Goal: Check status: Check status

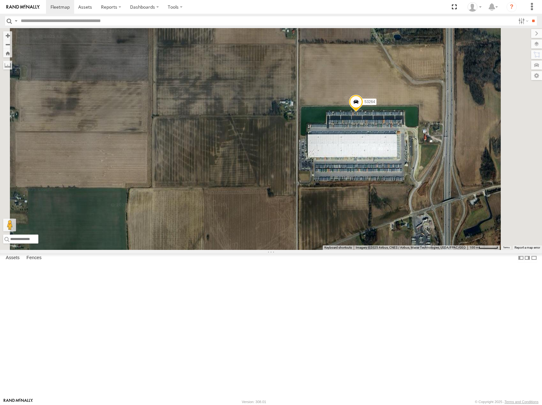
drag, startPoint x: 473, startPoint y: 205, endPoint x: 467, endPoint y: 228, distance: 23.4
click at [467, 227] on div "53216 53242 53230 53149 53267 53151 53210 53237 53213 53103 53256 53101 53289 5…" at bounding box center [271, 139] width 542 height 222
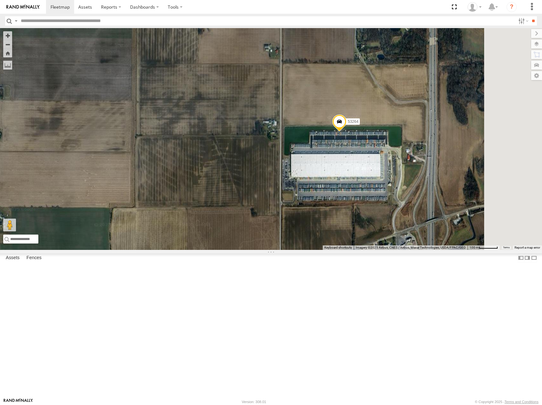
drag, startPoint x: 465, startPoint y: 256, endPoint x: 457, endPoint y: 260, distance: 8.7
click at [457, 250] on div "53216 53242 53230 53149 53267 53151 53210 53237 53213 53103 53256 53101 53289 5…" at bounding box center [271, 139] width 542 height 222
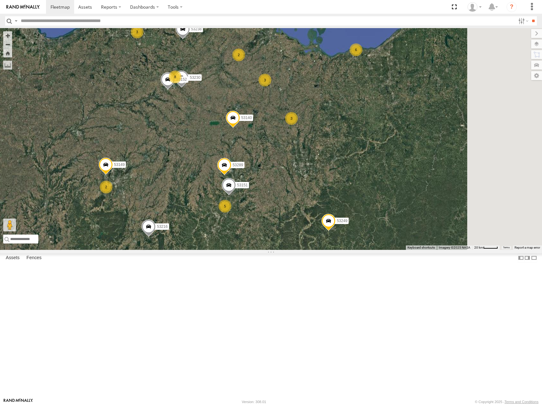
drag, startPoint x: 458, startPoint y: 310, endPoint x: 436, endPoint y: 221, distance: 91.6
click at [436, 222] on div "27 2 8 5 3 8 53216 5 53230 53149 3 6 53267 53151 53237 53213 2 53256 3 53238 53…" at bounding box center [271, 139] width 542 height 222
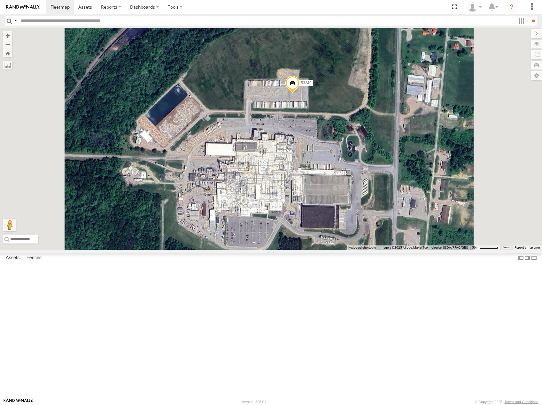
drag, startPoint x: 387, startPoint y: 208, endPoint x: 394, endPoint y: 235, distance: 28.1
click at [394, 235] on div "53216 53230 53149 53267 53151 53237 53213 53256 53238 53289 53152 53291 53249 5…" at bounding box center [271, 139] width 542 height 222
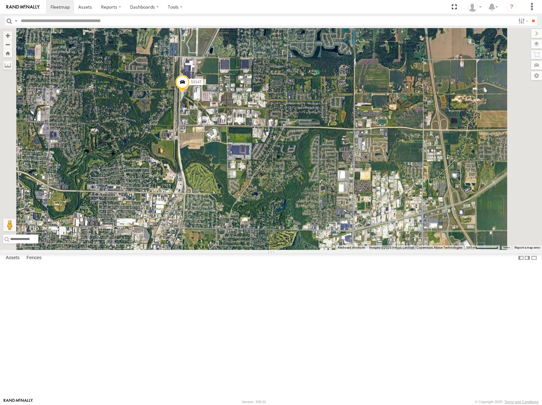
drag, startPoint x: 384, startPoint y: 141, endPoint x: 337, endPoint y: 133, distance: 47.4
click at [338, 133] on div "53249 53279 53256 53266 53214 53218 53216 53140 53289 53207 53285 53147" at bounding box center [271, 139] width 542 height 222
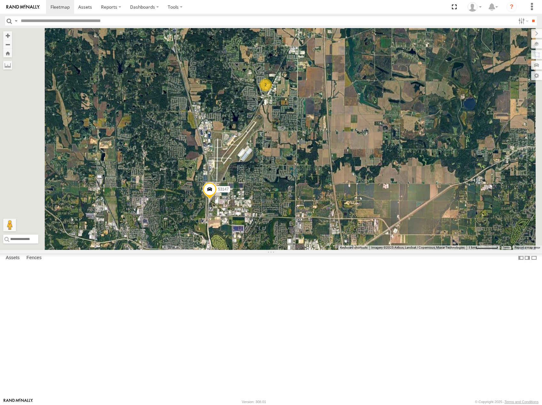
drag, startPoint x: 351, startPoint y: 117, endPoint x: 351, endPoint y: 239, distance: 122.9
click at [351, 242] on div "53249 53279 53256 53266 53214 53218 53216 53140 53289 53207 53285 53147 2" at bounding box center [271, 139] width 542 height 222
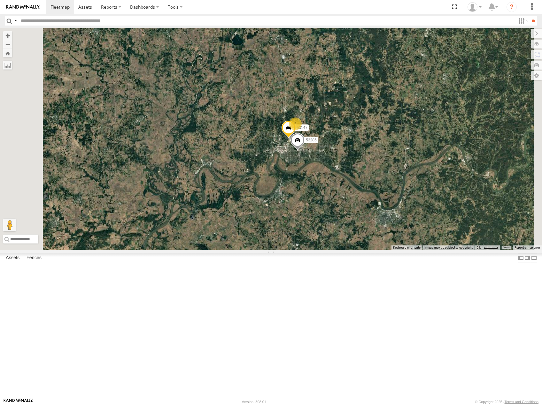
drag, startPoint x: 440, startPoint y: 207, endPoint x: 292, endPoint y: 191, distance: 148.4
click at [295, 192] on div "53249 53279 53256 53266 53214 53218 53216 53140 53289 53207 53285 53147 2" at bounding box center [271, 139] width 542 height 222
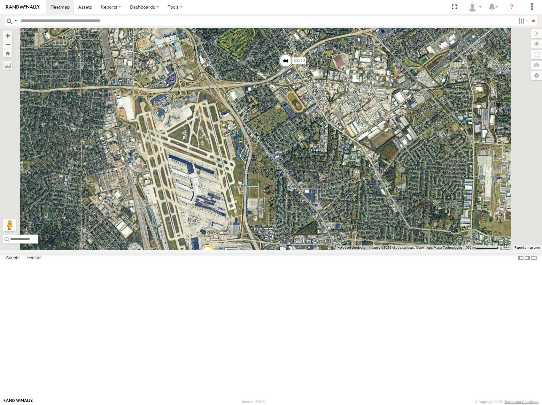
drag, startPoint x: 368, startPoint y: 236, endPoint x: 399, endPoint y: 183, distance: 61.1
click at [399, 183] on div "53249 53279 53256 53266 53214 53218 53216 53140 53289 53285 53275 53276 53210 5…" at bounding box center [271, 139] width 542 height 222
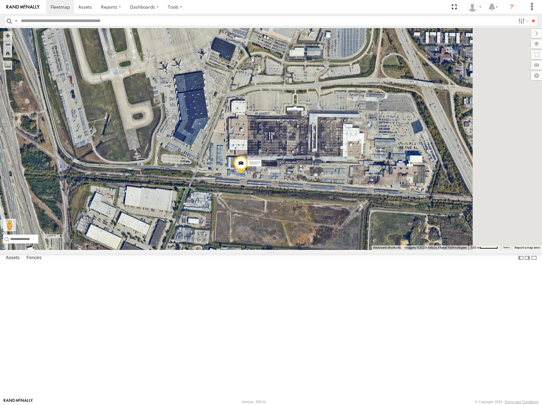
drag, startPoint x: 375, startPoint y: 248, endPoint x: 355, endPoint y: 263, distance: 24.7
click at [355, 250] on div "53207" at bounding box center [271, 139] width 542 height 222
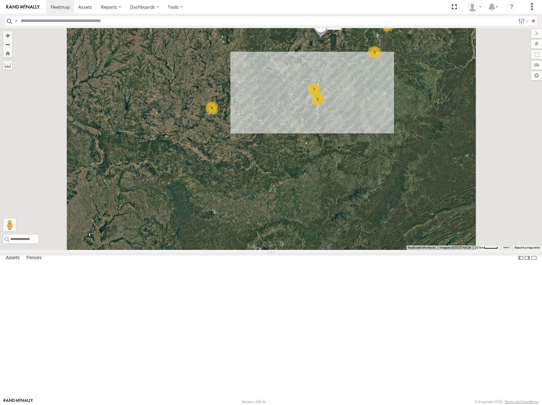
drag, startPoint x: 351, startPoint y: 162, endPoint x: 389, endPoint y: 269, distance: 113.6
click at [389, 250] on div "4 53216 3 3 53149 7 2 2 2 2 53289 2" at bounding box center [271, 139] width 542 height 222
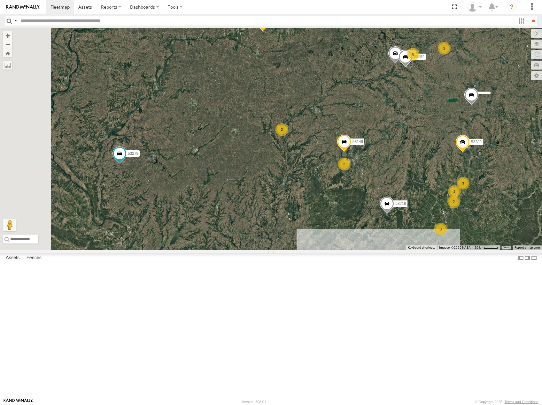
drag, startPoint x: 365, startPoint y: 144, endPoint x: 388, endPoint y: 238, distance: 96.0
click at [388, 239] on div "4 53216 3 3 53149 7 2 2 2 2 53289 2 8 2 2 53230 53279 53103 53239 53238 2 53152…" at bounding box center [271, 139] width 542 height 222
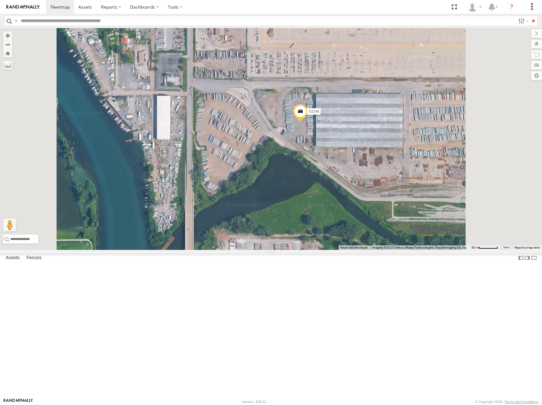
click at [307, 122] on span at bounding box center [300, 112] width 14 height 17
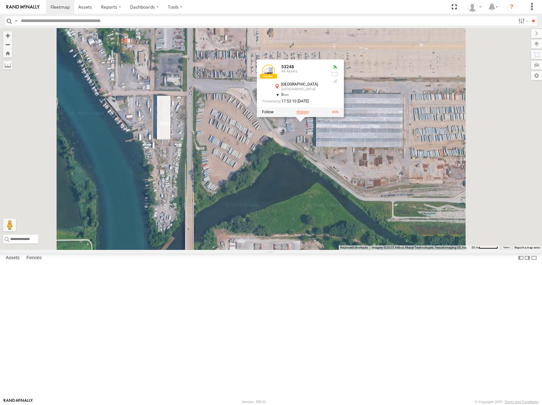
click at [309, 114] on label at bounding box center [302, 112] width 12 height 4
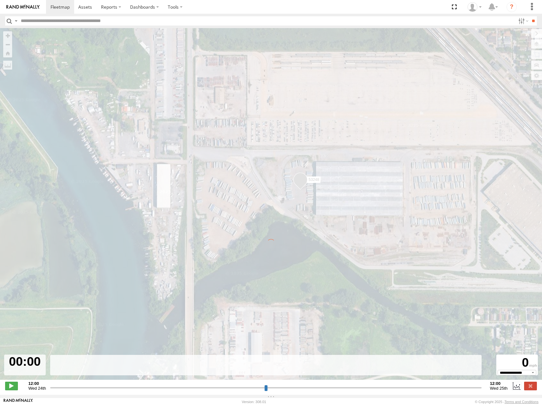
type input "**********"
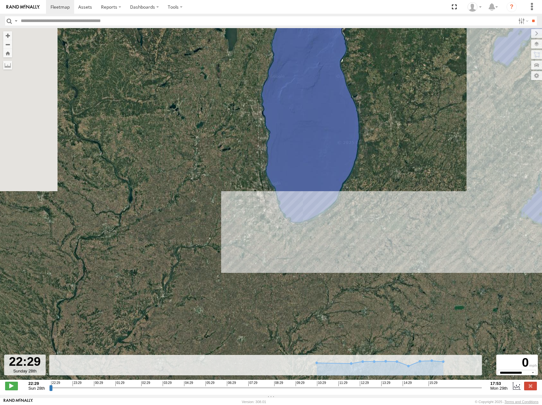
drag, startPoint x: 327, startPoint y: 248, endPoint x: 338, endPoint y: 251, distance: 10.8
click at [338, 251] on div "53248" at bounding box center [271, 207] width 542 height 359
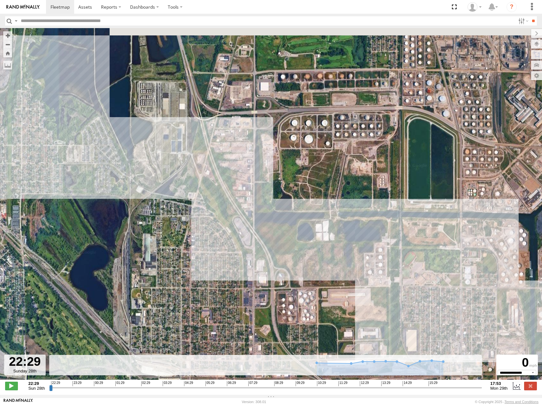
drag, startPoint x: 284, startPoint y: 242, endPoint x: 288, endPoint y: 245, distance: 5.2
click at [288, 245] on div "53248" at bounding box center [271, 207] width 542 height 359
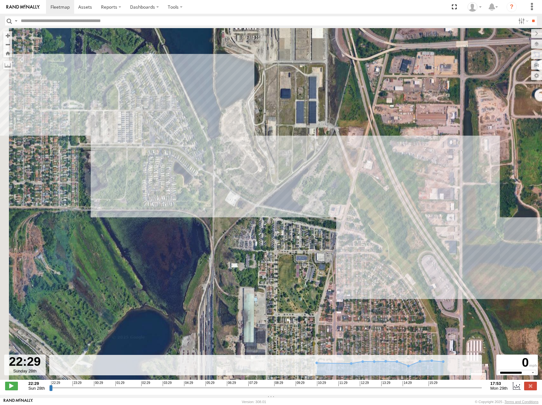
drag, startPoint x: 429, startPoint y: 255, endPoint x: 441, endPoint y: 258, distance: 12.6
click at [441, 258] on div "53248" at bounding box center [271, 207] width 542 height 359
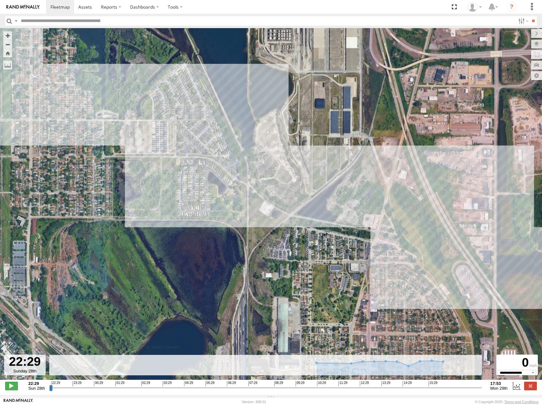
drag, startPoint x: 194, startPoint y: 170, endPoint x: 460, endPoint y: 265, distance: 282.7
click at [460, 265] on div "53248" at bounding box center [271, 207] width 542 height 359
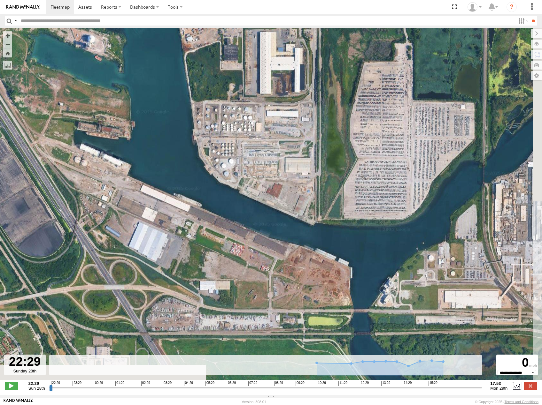
drag, startPoint x: 342, startPoint y: 191, endPoint x: 285, endPoint y: 168, distance: 62.1
click at [285, 168] on div "53248" at bounding box center [271, 207] width 542 height 359
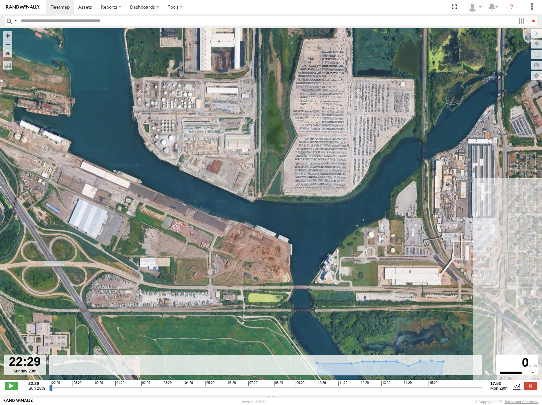
drag, startPoint x: 347, startPoint y: 239, endPoint x: 296, endPoint y: 156, distance: 97.0
click at [297, 158] on div "53248" at bounding box center [271, 207] width 542 height 359
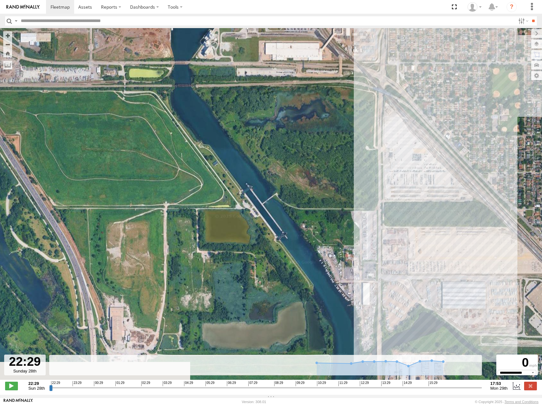
drag, startPoint x: 432, startPoint y: 242, endPoint x: 429, endPoint y: 225, distance: 17.2
click at [429, 225] on div "53248" at bounding box center [271, 207] width 542 height 359
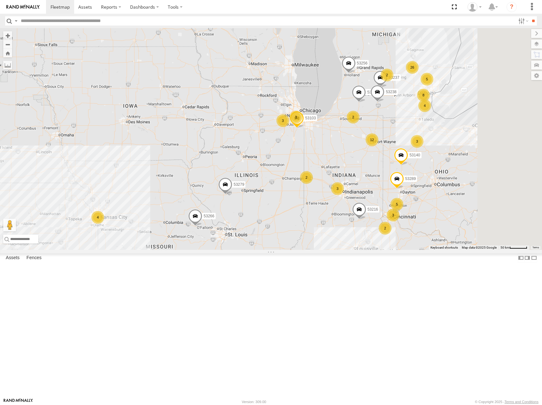
drag, startPoint x: 429, startPoint y: 256, endPoint x: 388, endPoint y: 171, distance: 94.1
click at [388, 171] on div "53216 53279 53237 53103 53239 53256 53238 53289 53266 53214 53140 26 4 12 5 2 8…" at bounding box center [271, 139] width 542 height 222
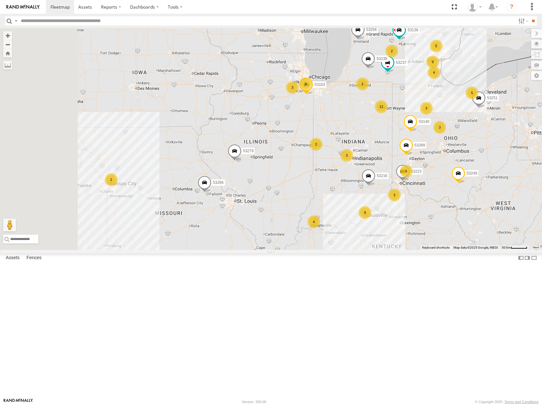
drag, startPoint x: 375, startPoint y: 171, endPoint x: 394, endPoint y: 216, distance: 48.8
click at [322, 151] on div "2" at bounding box center [315, 144] width 13 height 13
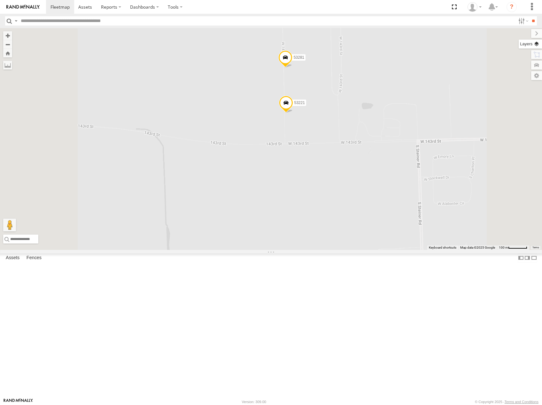
click at [536, 44] on label at bounding box center [529, 44] width 23 height 9
click at [0, 0] on span "Basemaps" at bounding box center [0, 0] width 0 height 0
click at [0, 0] on span "Satellite" at bounding box center [0, 0] width 0 height 0
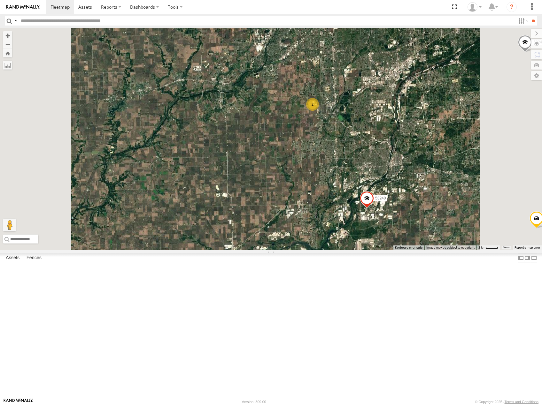
drag, startPoint x: 417, startPoint y: 237, endPoint x: 353, endPoint y: 210, distance: 69.3
click at [353, 210] on div "53216 53223 53279 53251 53237 53103 53239 53256 53289 53266 53249 53140 53136 5…" at bounding box center [271, 139] width 542 height 222
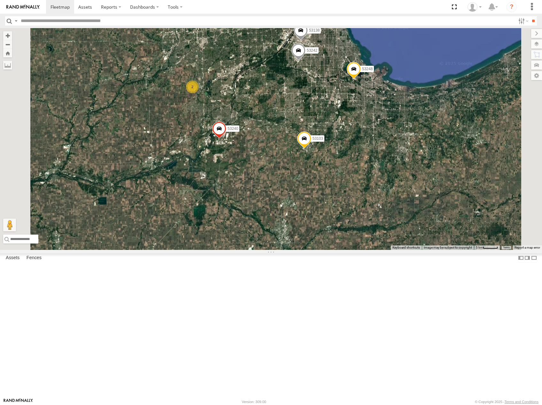
drag, startPoint x: 392, startPoint y: 225, endPoint x: 355, endPoint y: 230, distance: 37.0
click at [357, 230] on div "53216 53223 53279 53251 53237 53103 53239 53256 53289 53266 53249 53140 53136 5…" at bounding box center [271, 139] width 542 height 222
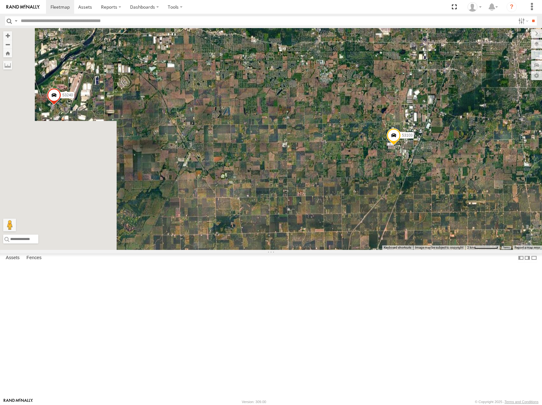
drag, startPoint x: 296, startPoint y: 208, endPoint x: 385, endPoint y: 218, distance: 89.7
click at [385, 218] on div "53216 53223 53279 53251 53237 53103 53239 53256 53289 53266 53249 53140 53136 5…" at bounding box center [271, 139] width 542 height 222
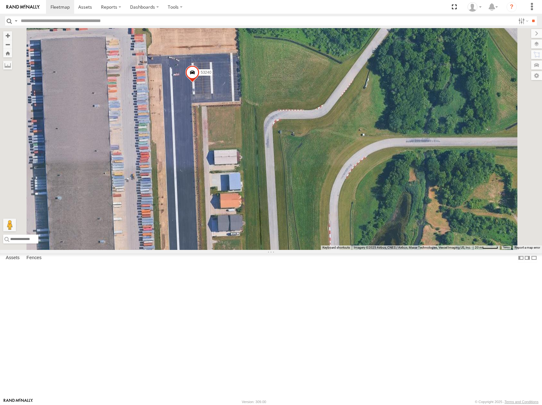
click at [199, 83] on span at bounding box center [192, 73] width 14 height 17
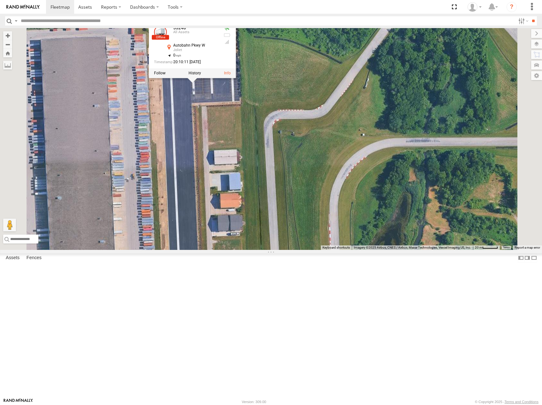
click at [236, 78] on div at bounding box center [192, 73] width 87 height 10
click at [201, 75] on label at bounding box center [194, 73] width 12 height 4
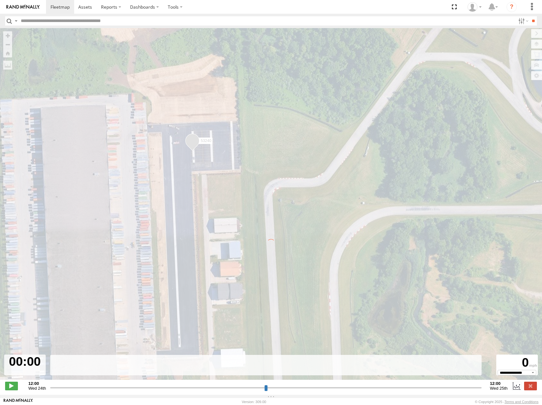
type input "**********"
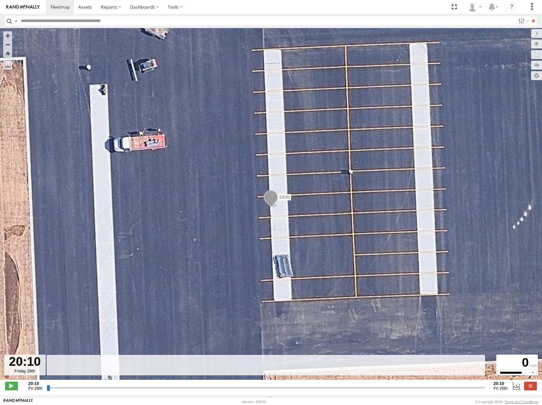
drag, startPoint x: 48, startPoint y: 390, endPoint x: 174, endPoint y: 353, distance: 131.3
click at [159, 385] on input "range" at bounding box center [266, 388] width 438 height 6
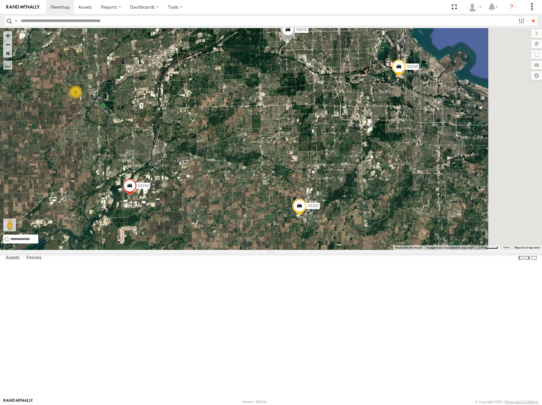
drag, startPoint x: 417, startPoint y: 214, endPoint x: 342, endPoint y: 224, distance: 76.1
click at [343, 224] on div "53214 53216 53279 53237 53256 53266 53249 53218 53140 53223 53251 53103 53239 5…" at bounding box center [271, 139] width 542 height 222
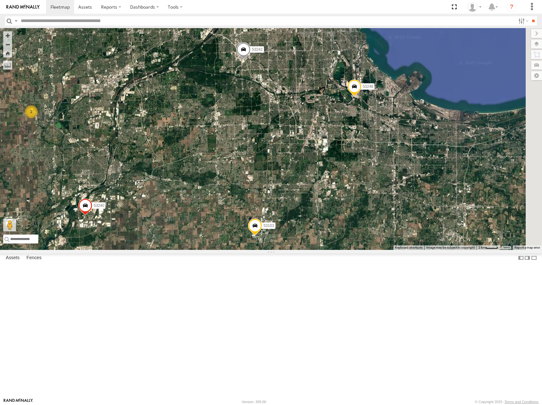
drag, startPoint x: 367, startPoint y: 198, endPoint x: 376, endPoint y: 215, distance: 18.3
click at [376, 215] on div "53214 53216 53279 53237 53256 53266 53249 53218 53140 53223 53251 53103 53239 5…" at bounding box center [271, 139] width 542 height 222
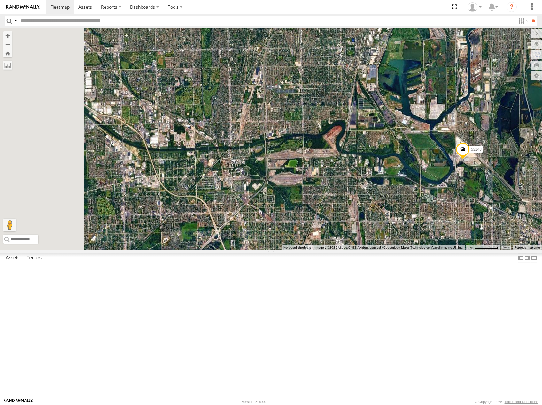
drag, startPoint x: 259, startPoint y: 166, endPoint x: 394, endPoint y: 229, distance: 149.4
click at [385, 224] on div "53214 53216 53279 53237 53256 53266 53249 53218 53140 53223 53251 53103 53239 5…" at bounding box center [271, 139] width 542 height 222
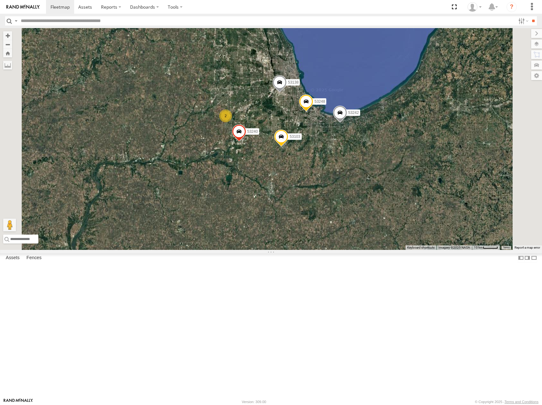
drag, startPoint x: 472, startPoint y: 188, endPoint x: 291, endPoint y: 208, distance: 182.1
click at [291, 208] on div "53138 53242 53103 2 53240 53248" at bounding box center [271, 139] width 542 height 222
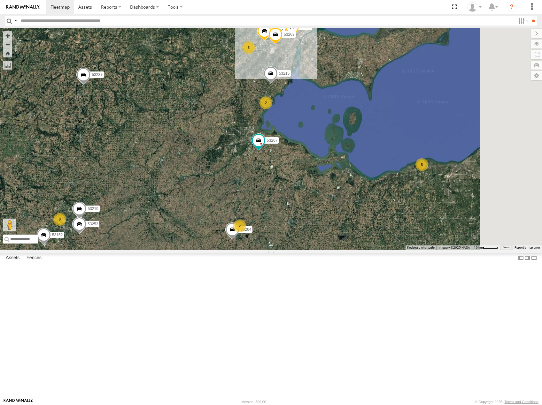
drag, startPoint x: 413, startPoint y: 212, endPoint x: 344, endPoint y: 208, distance: 69.7
click at [344, 208] on div "53138 53242 53103 2 53240 53248 53215 8 5 2 53280 3 5 5 53251 53267 53237 53213…" at bounding box center [271, 139] width 542 height 222
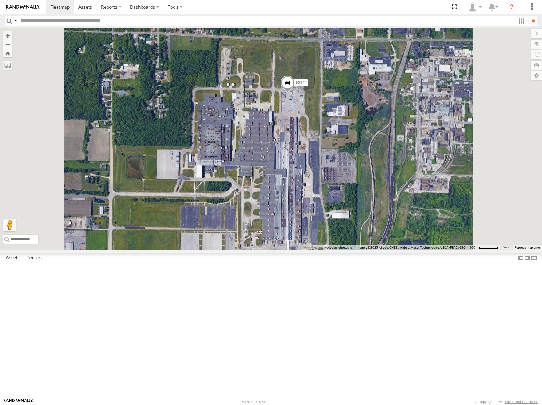
drag, startPoint x: 408, startPoint y: 223, endPoint x: 409, endPoint y: 177, distance: 46.6
click at [409, 178] on div "53138 53242 53103 53240 53248 53215 53280 53251 53267 53237 53213 53238 53152 5…" at bounding box center [271, 139] width 542 height 222
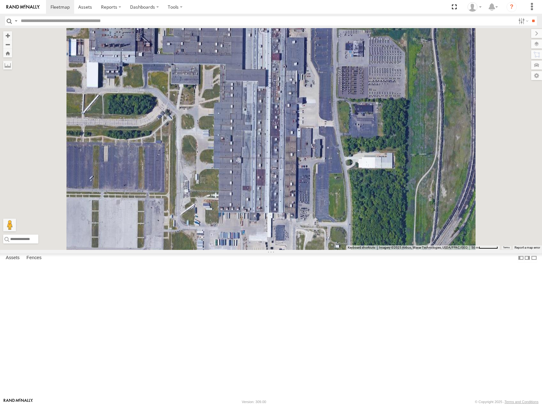
drag, startPoint x: 414, startPoint y: 188, endPoint x: 415, endPoint y: 167, distance: 21.5
click at [415, 167] on div "53138 53242 53103 53240 53248 53215 53280 53251 53267 53237 53213 53238 53152 5…" at bounding box center [271, 139] width 542 height 222
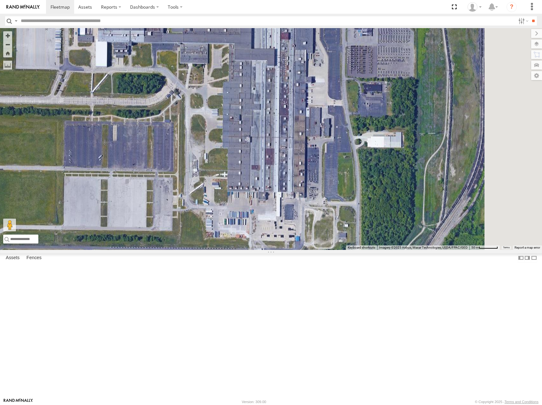
drag, startPoint x: 405, startPoint y: 239, endPoint x: 383, endPoint y: 407, distance: 170.4
click at [383, 405] on html at bounding box center [271, 202] width 542 height 405
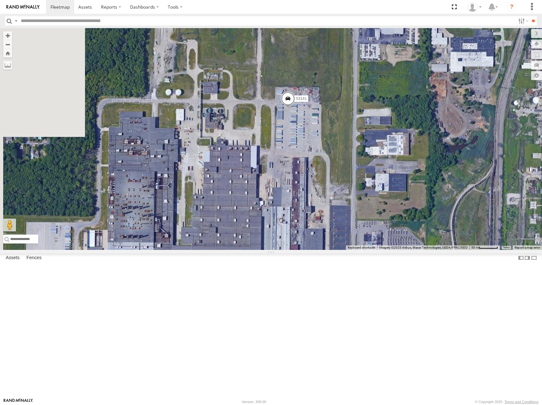
drag, startPoint x: 393, startPoint y: 238, endPoint x: 402, endPoint y: 203, distance: 36.2
click at [425, 215] on div "53138 53242 53103 53240 53248 53215 53280 53251 53267 53237 53213 53238 53152 5…" at bounding box center [271, 139] width 542 height 222
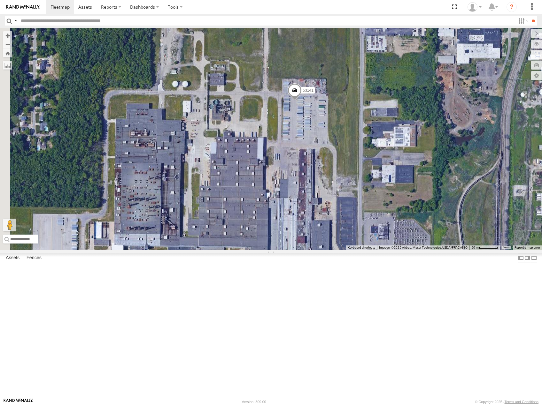
click at [301, 101] on span at bounding box center [294, 91] width 14 height 17
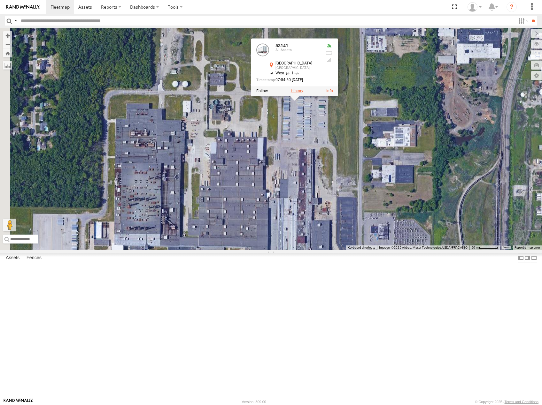
click at [303, 93] on label at bounding box center [297, 91] width 12 height 4
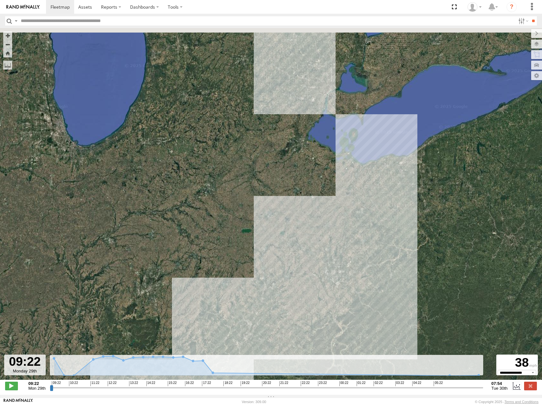
drag, startPoint x: 367, startPoint y: 139, endPoint x: 397, endPoint y: 200, distance: 68.1
click at [383, 232] on div "53141" at bounding box center [271, 207] width 542 height 359
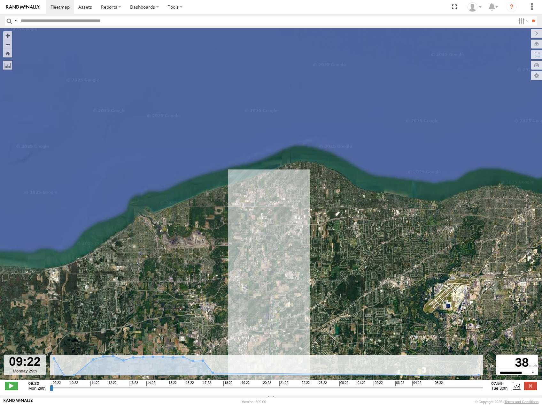
drag, startPoint x: 445, startPoint y: 212, endPoint x: 258, endPoint y: 191, distance: 188.1
click at [440, 210] on div "53141" at bounding box center [271, 207] width 542 height 359
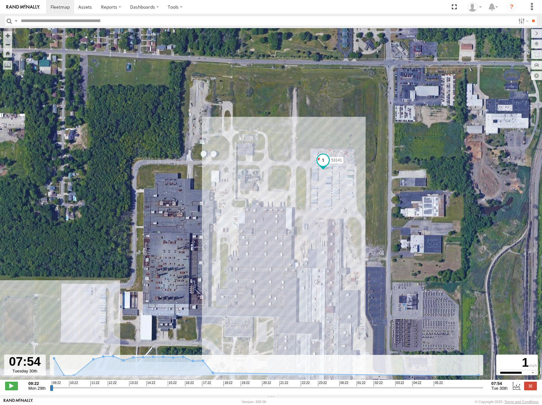
drag, startPoint x: 53, startPoint y: 390, endPoint x: 491, endPoint y: 389, distance: 438.7
type input "**********"
click at [483, 389] on input "range" at bounding box center [266, 388] width 433 height 6
